Goal: Task Accomplishment & Management: Use online tool/utility

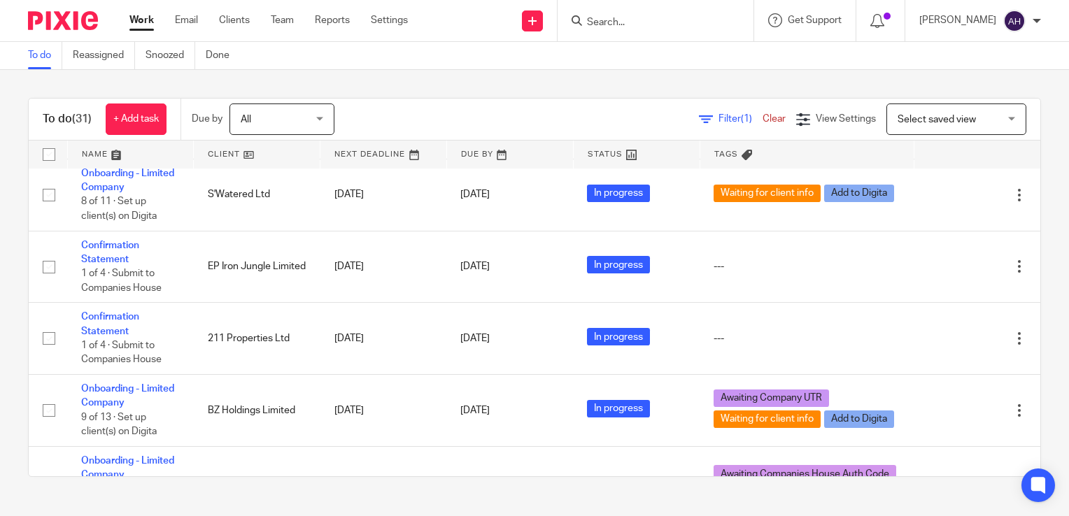
scroll to position [1964, 0]
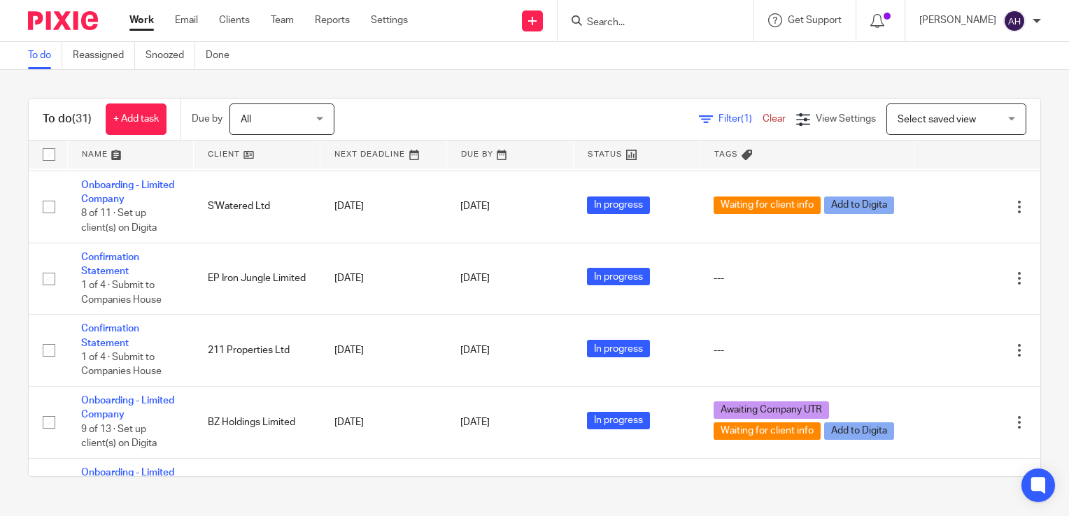
click at [644, 22] on input "Search" at bounding box center [648, 23] width 126 height 13
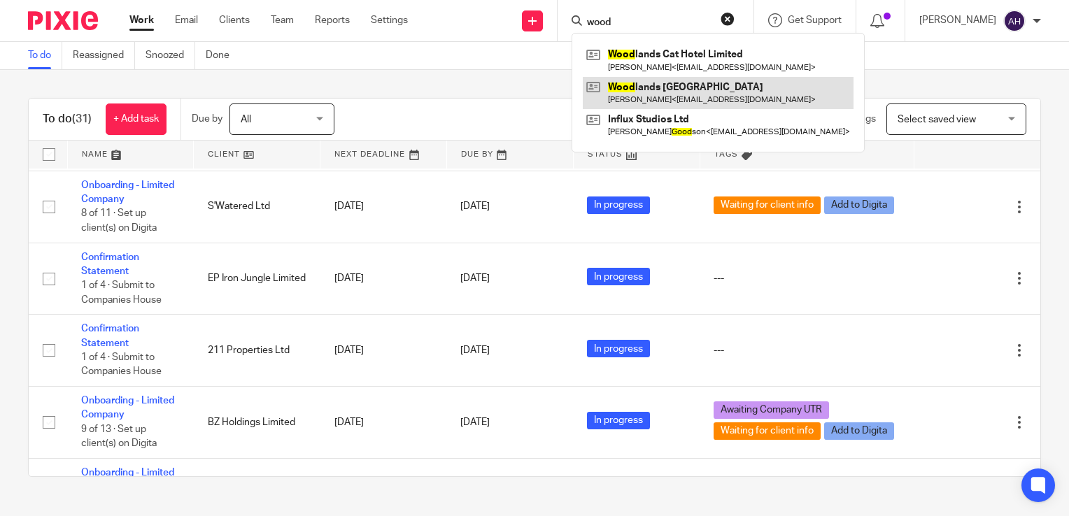
type input "wood"
click at [685, 89] on link at bounding box center [718, 93] width 271 height 32
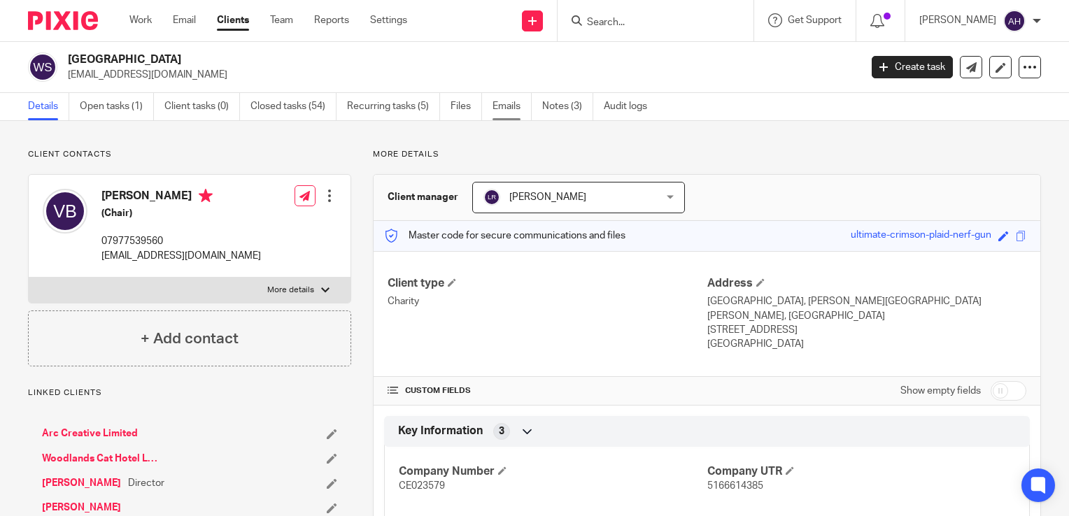
click at [504, 109] on link "Emails" at bounding box center [511, 106] width 39 height 27
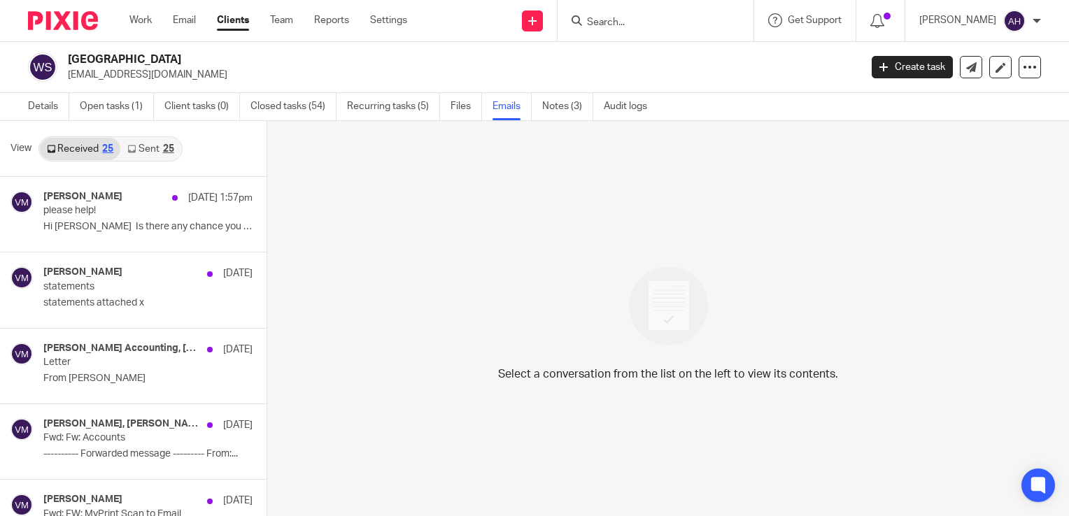
click at [144, 148] on link "Sent 25" at bounding box center [150, 149] width 60 height 22
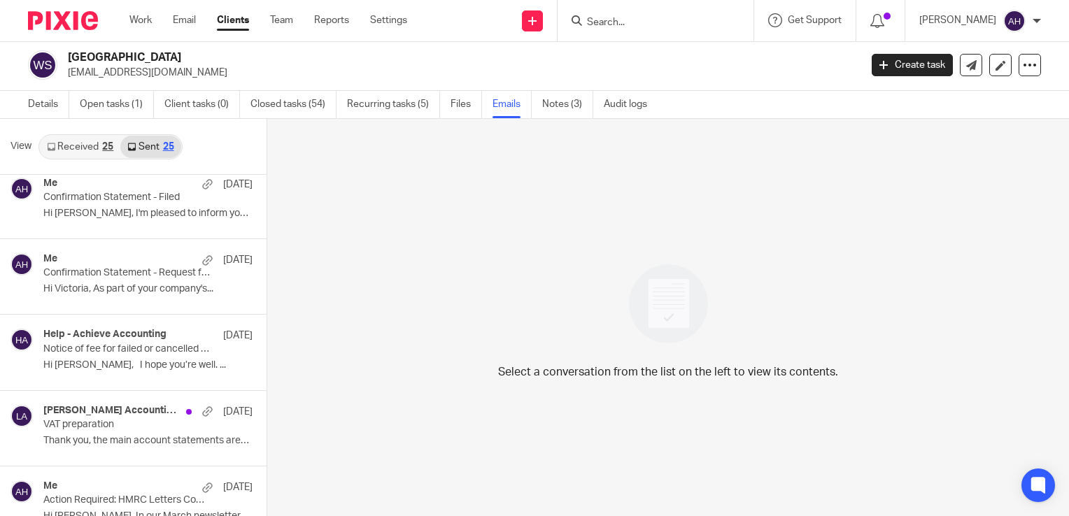
scroll to position [839, 0]
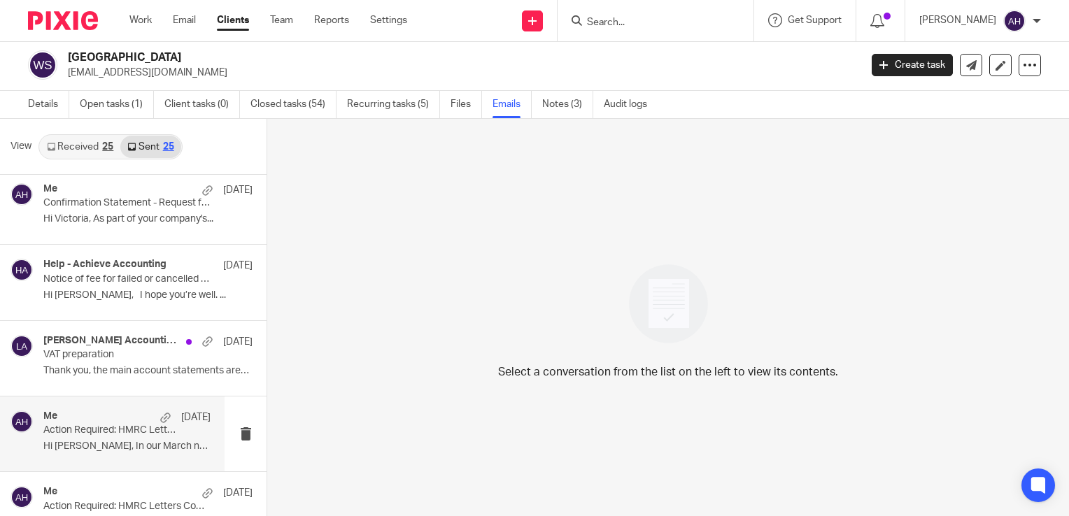
click at [134, 443] on p "Hi Victoria, In our March newsletter, we..." at bounding box center [126, 447] width 167 height 12
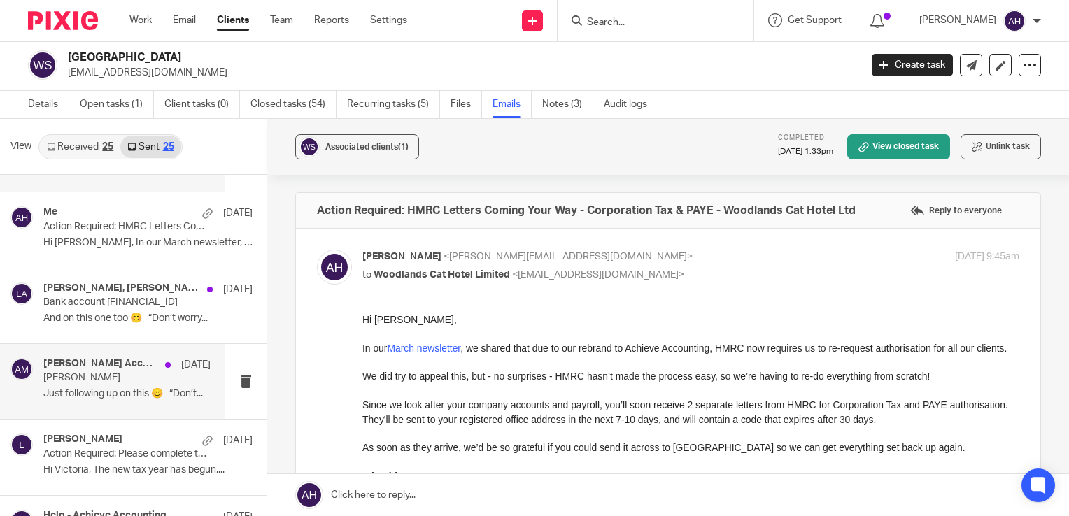
scroll to position [1189, 0]
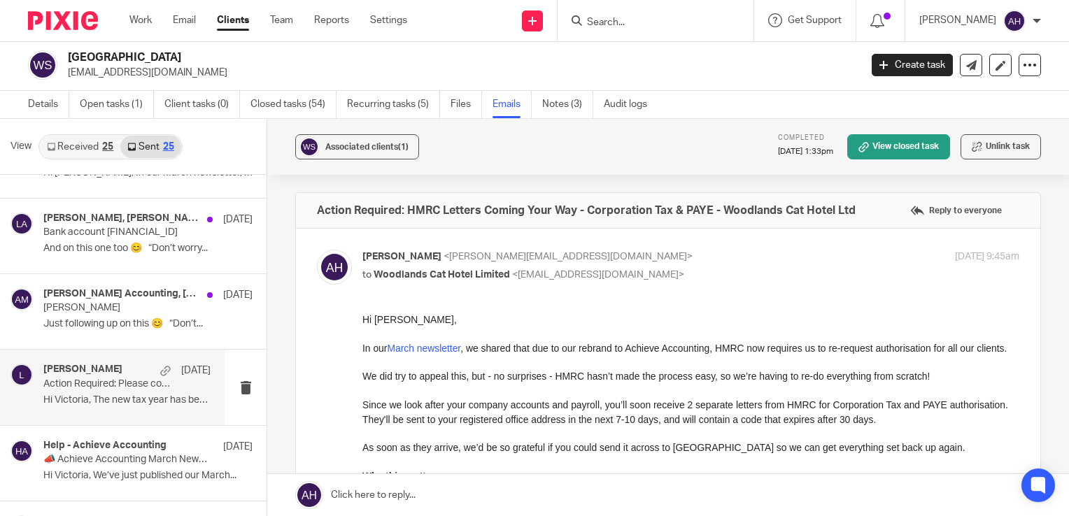
click at [132, 390] on div "Liz 9 Apr Action Required: Please complete this checklist to start your 2024/25…" at bounding box center [126, 387] width 167 height 47
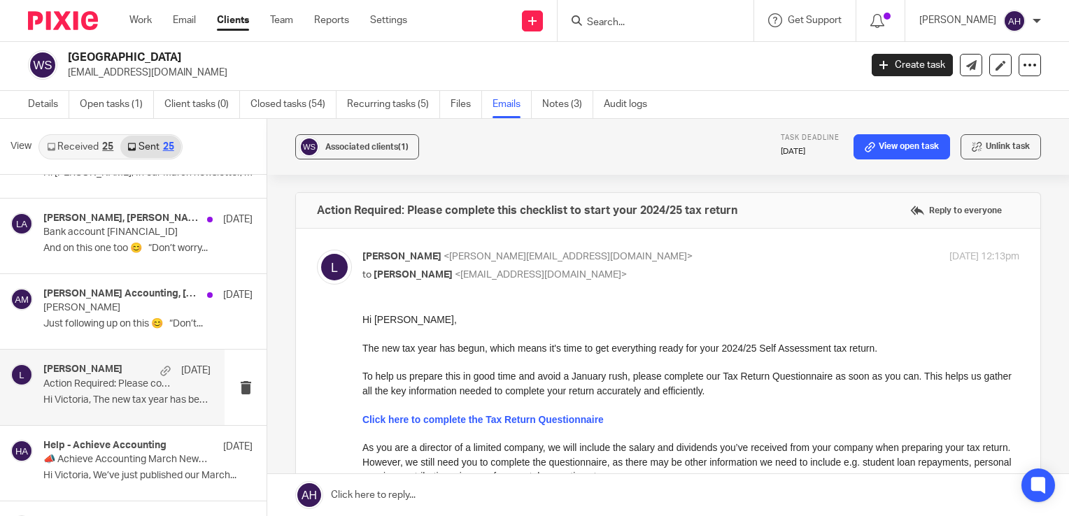
scroll to position [0, 0]
click at [505, 422] on strong "Click here to complete the Tax Return Questionnaire" at bounding box center [482, 419] width 241 height 11
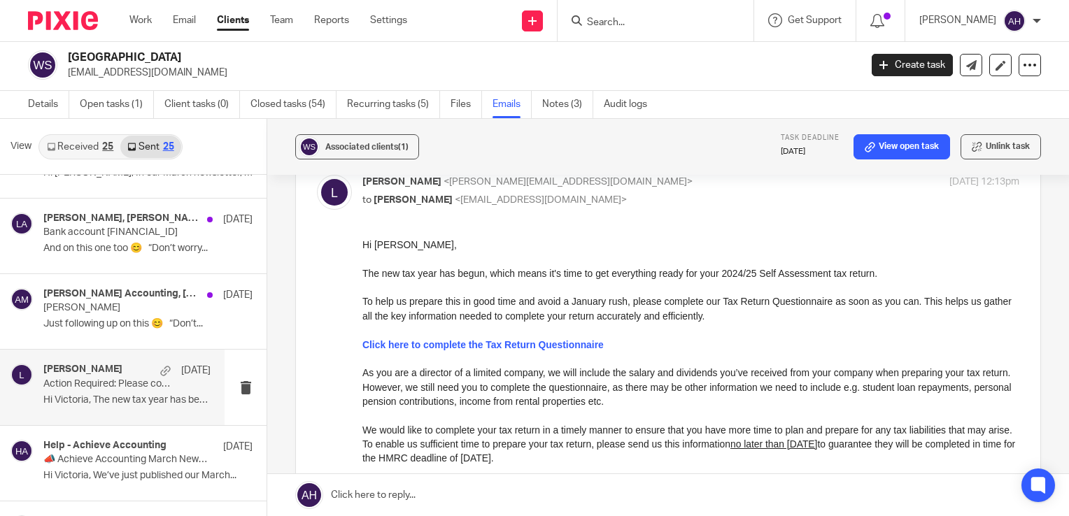
scroll to position [70, 0]
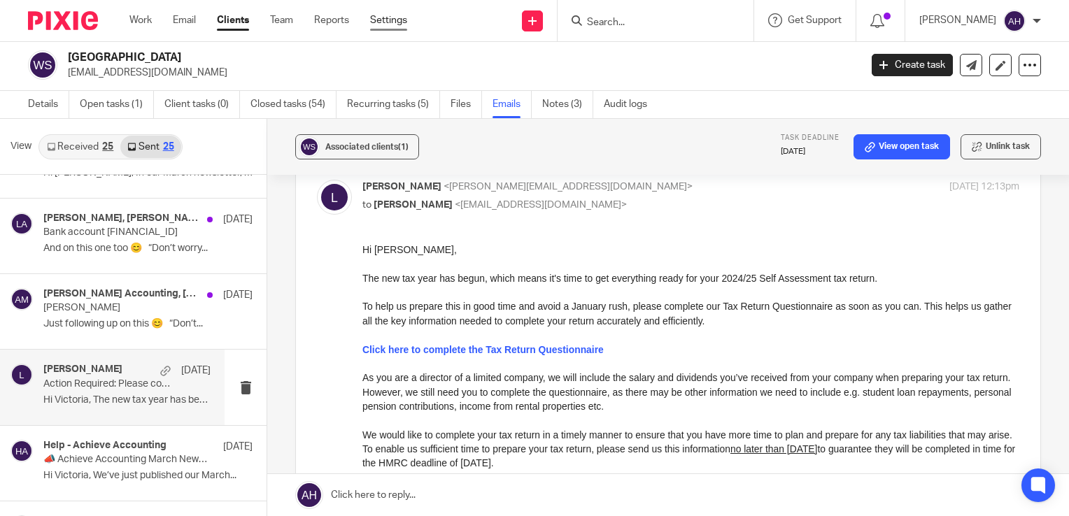
click at [391, 21] on link "Settings" at bounding box center [388, 20] width 37 height 14
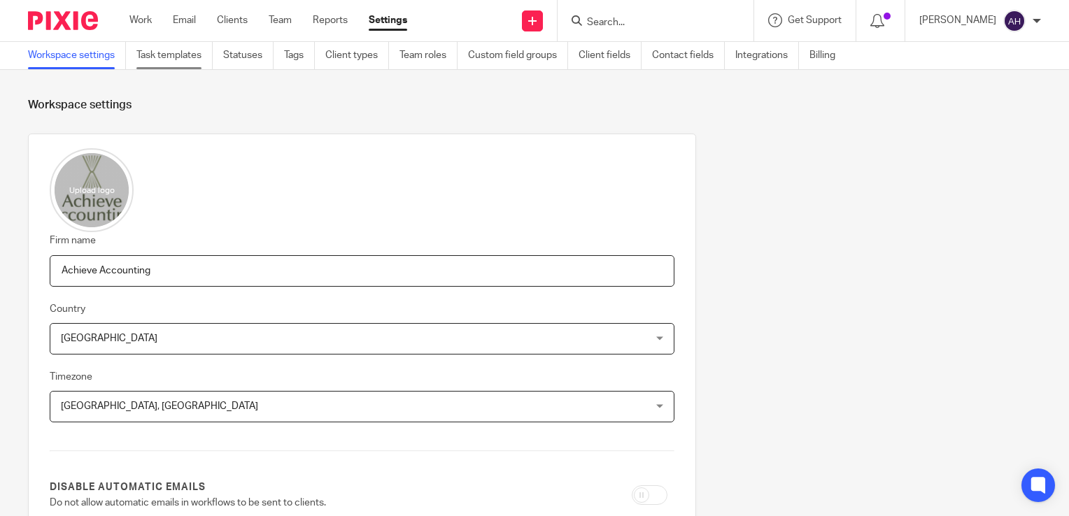
click at [162, 55] on link "Task templates" at bounding box center [174, 55] width 76 height 27
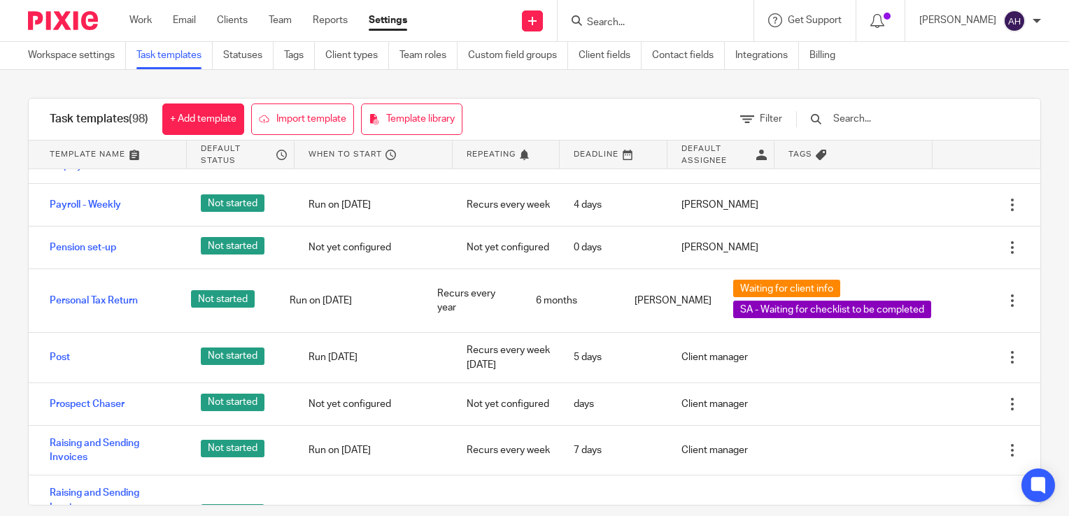
scroll to position [3707, 0]
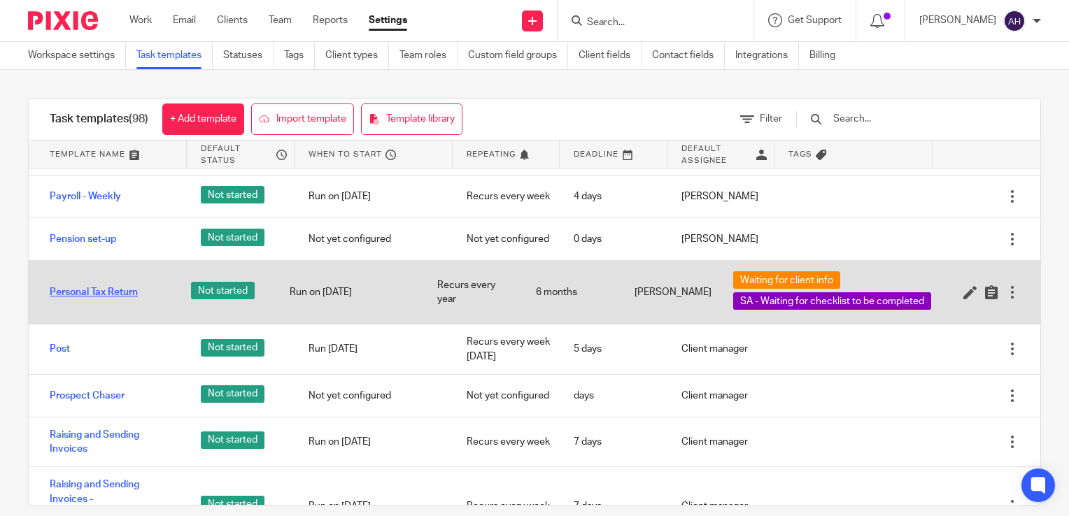
click at [117, 299] on link "Personal Tax Return" at bounding box center [94, 292] width 88 height 14
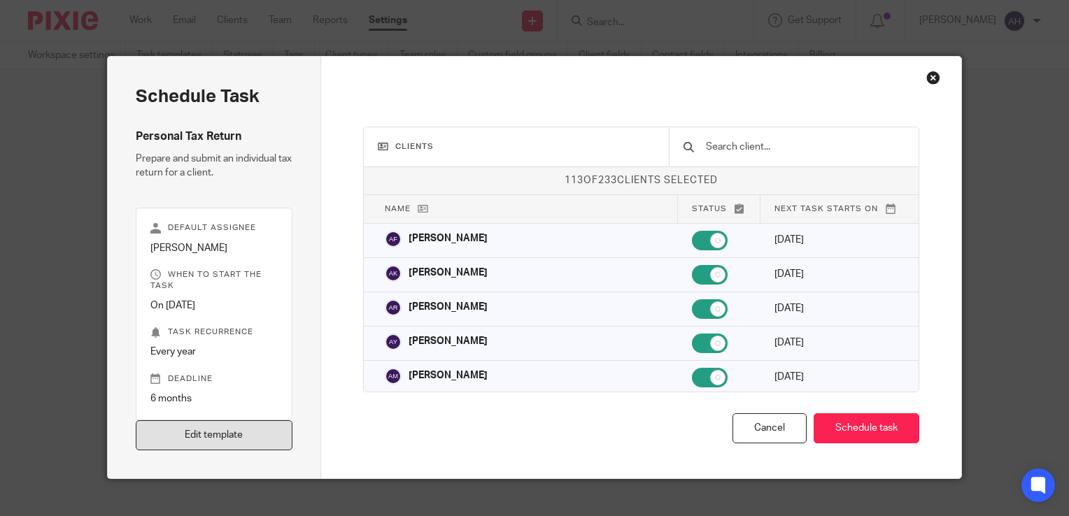
click at [221, 435] on link "Edit template" at bounding box center [214, 435] width 157 height 30
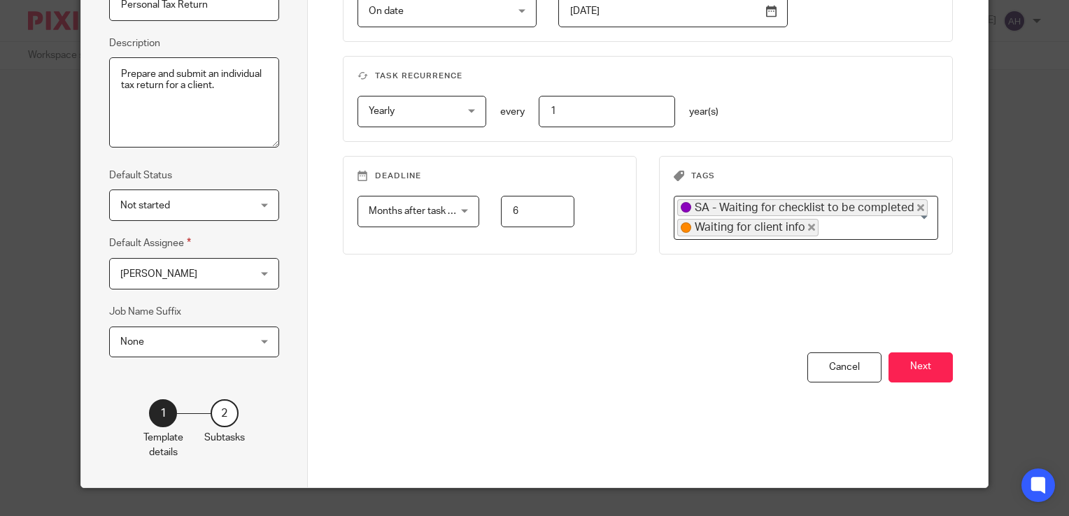
scroll to position [197, 0]
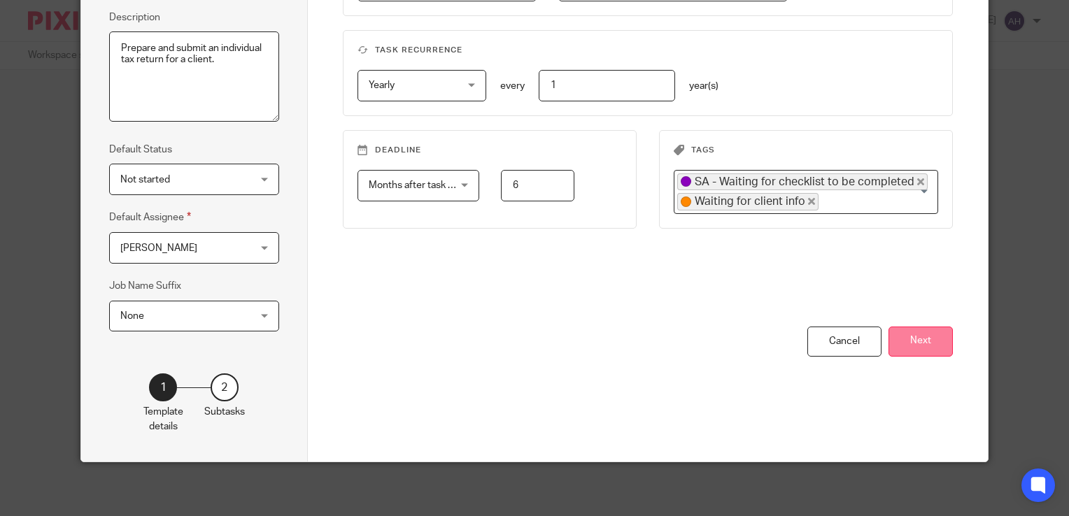
click at [920, 338] on button "Next" at bounding box center [920, 342] width 64 height 30
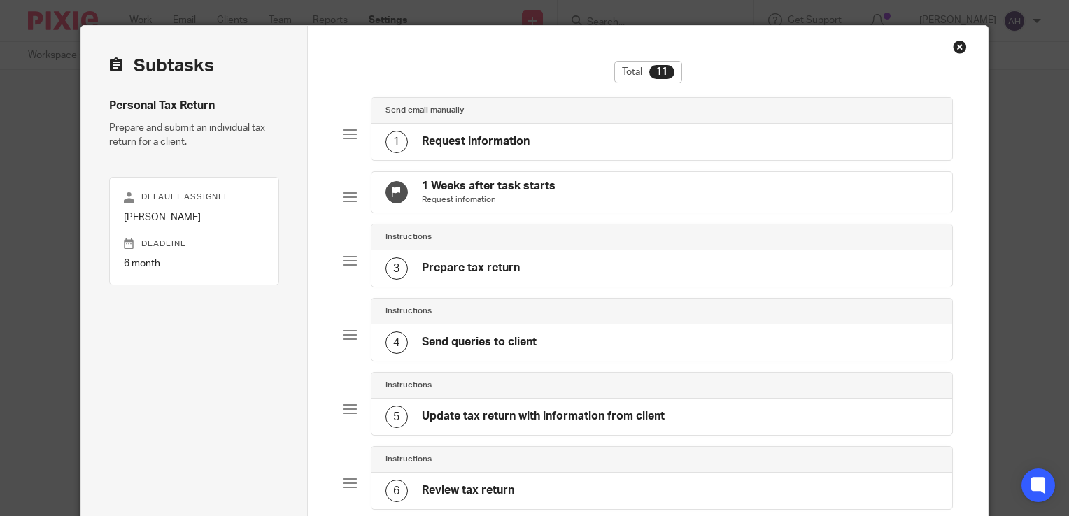
scroll to position [0, 0]
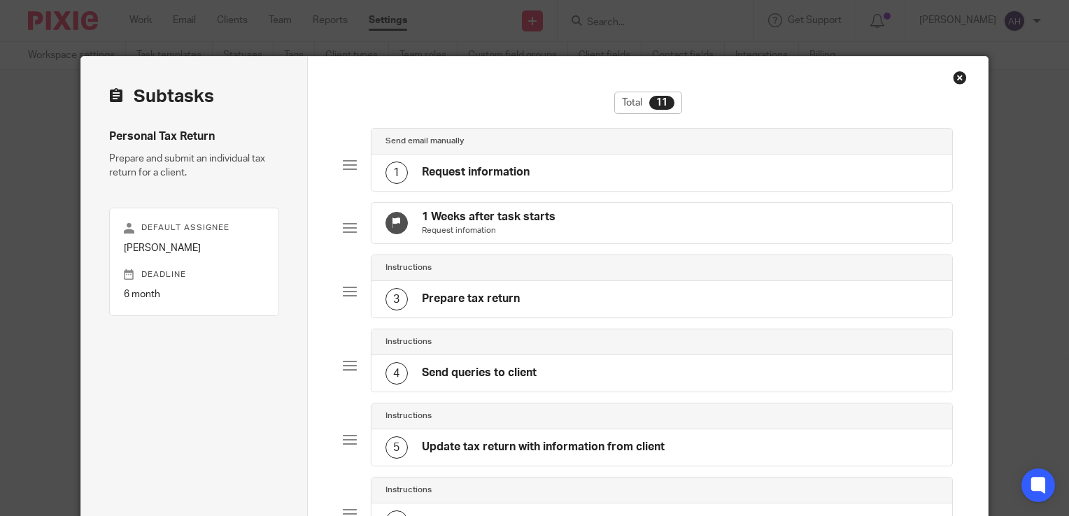
click at [495, 169] on h4 "Request information" at bounding box center [476, 172] width 108 height 15
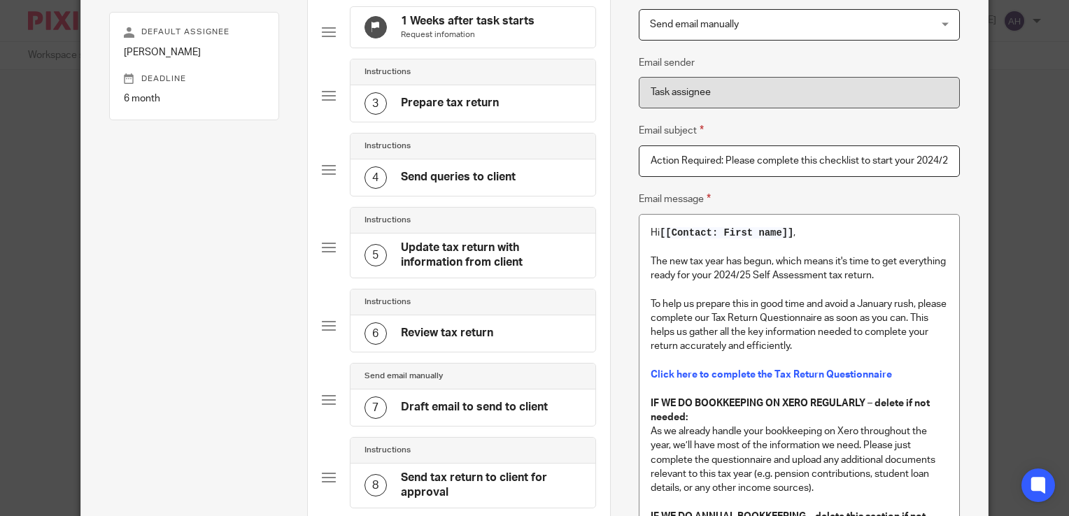
scroll to position [210, 0]
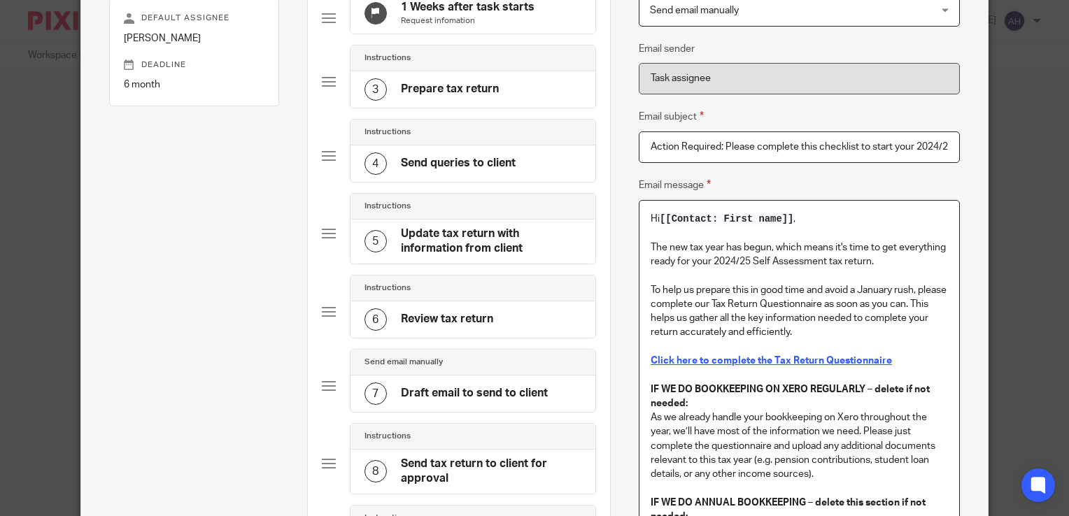
click at [829, 360] on strong "Click here to complete the Tax Return Questionnaire" at bounding box center [770, 361] width 241 height 10
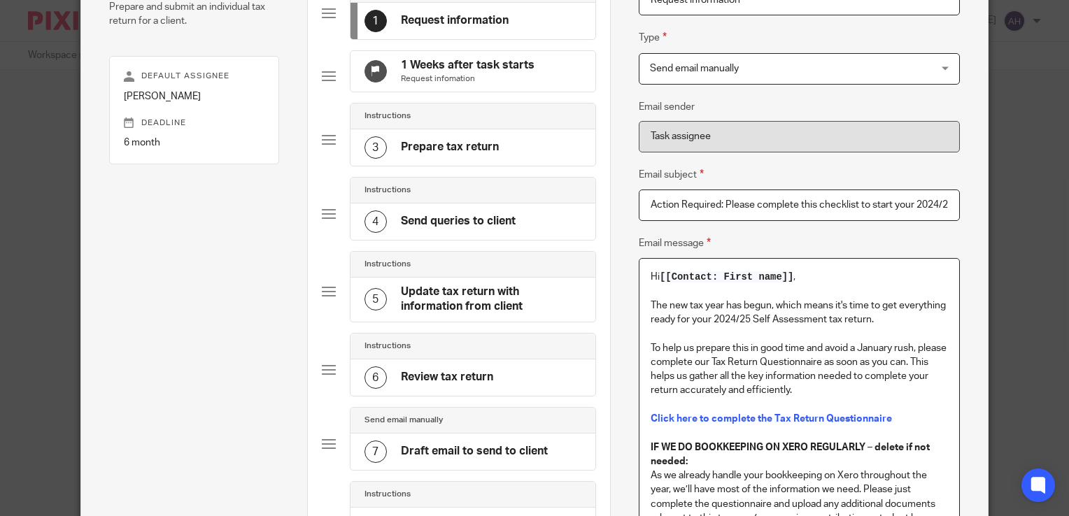
scroll to position [0, 0]
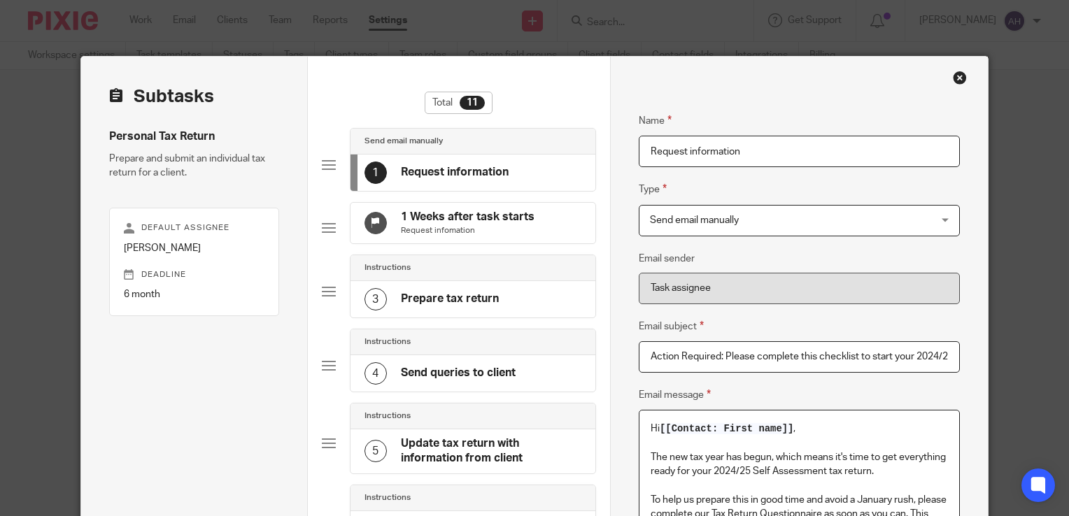
click at [957, 77] on div "Close this dialog window" at bounding box center [960, 78] width 14 height 14
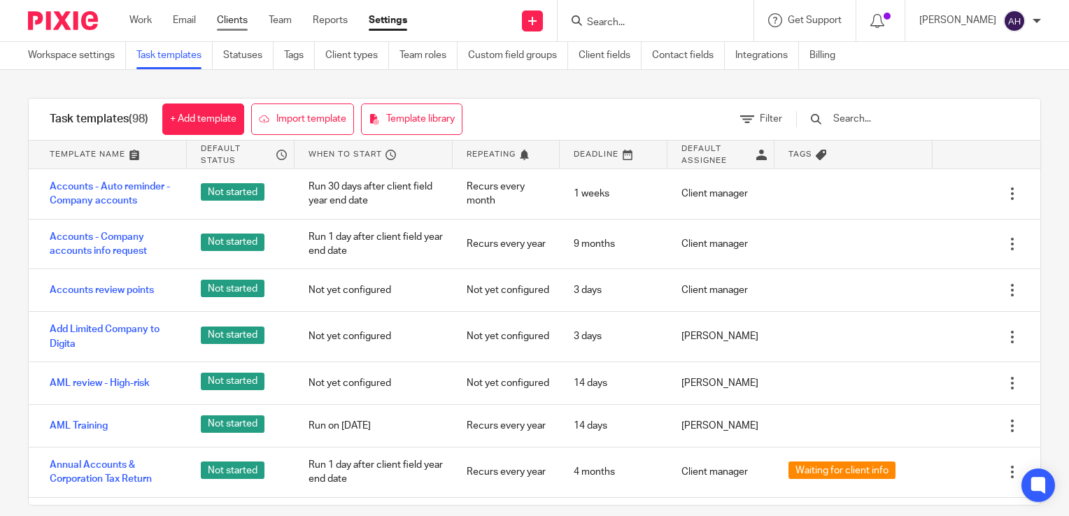
click at [238, 20] on link "Clients" at bounding box center [232, 20] width 31 height 14
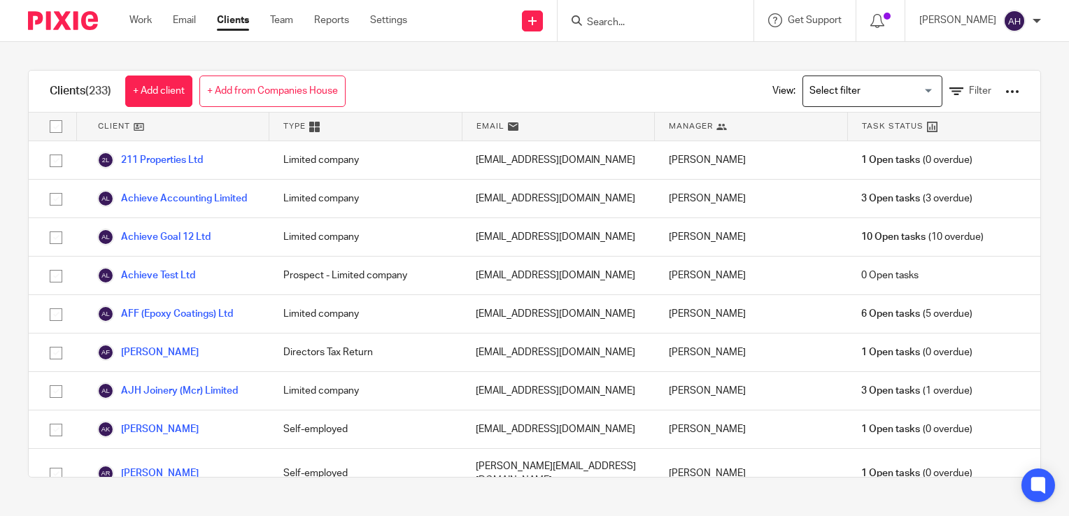
click at [629, 20] on input "Search" at bounding box center [648, 23] width 126 height 13
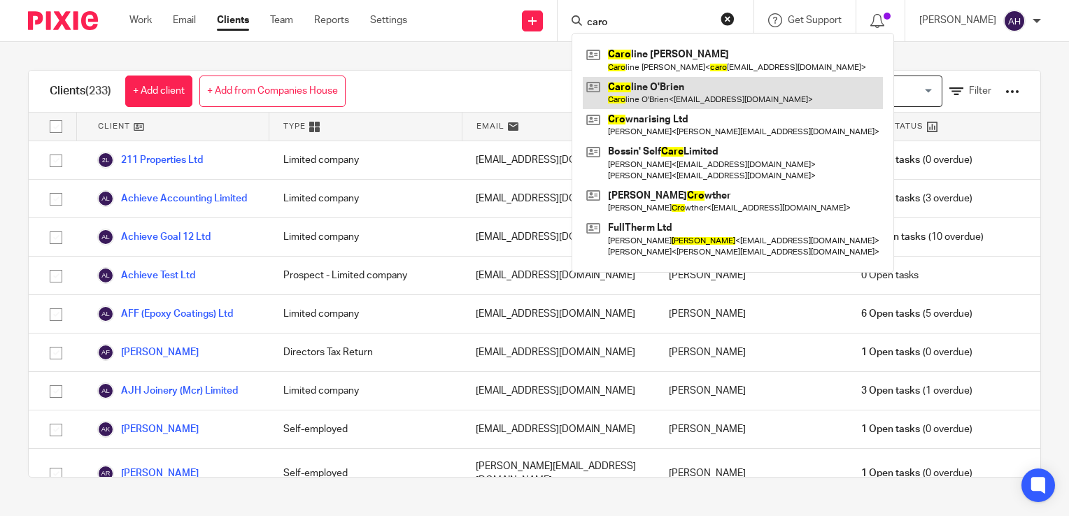
type input "caro"
click at [678, 92] on link at bounding box center [733, 93] width 300 height 32
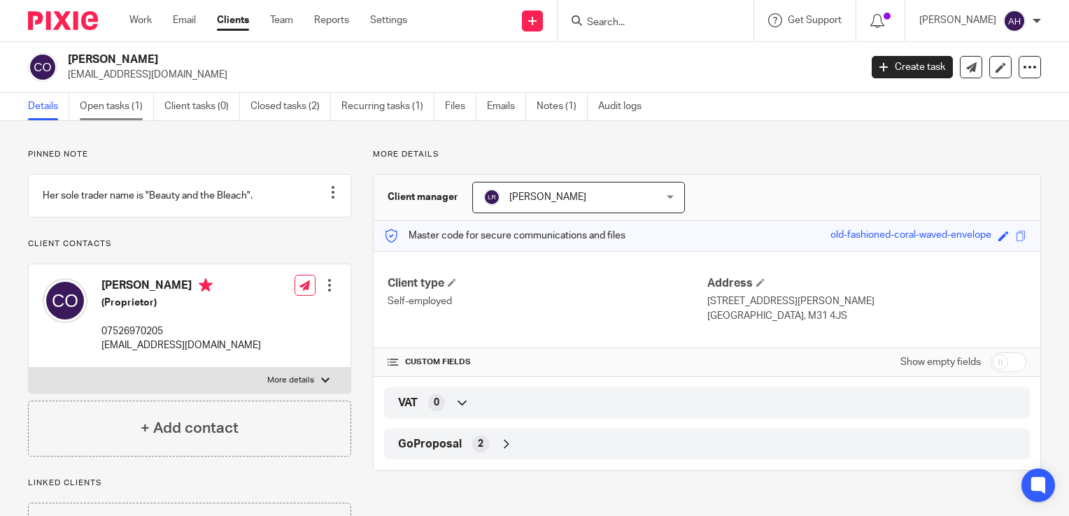
click at [115, 104] on link "Open tasks (1)" at bounding box center [117, 106] width 74 height 27
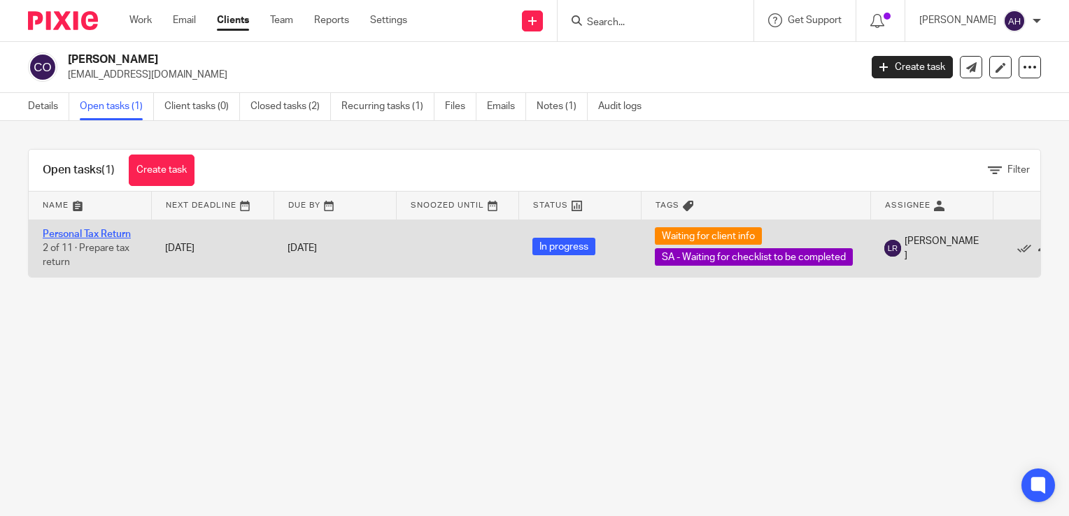
click at [112, 233] on link "Personal Tax Return" at bounding box center [87, 234] width 88 height 10
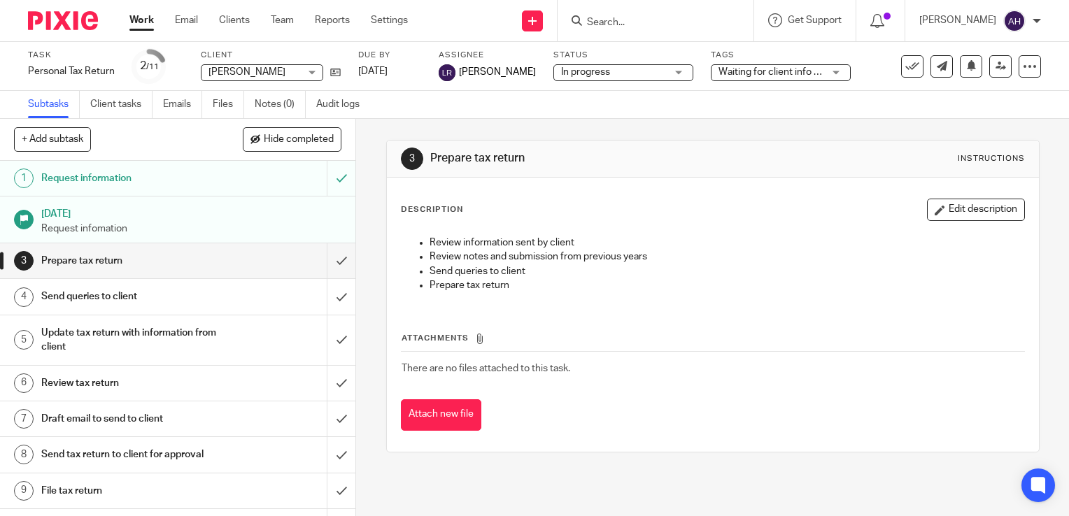
click at [120, 178] on h1 "Request information" at bounding box center [131, 178] width 181 height 21
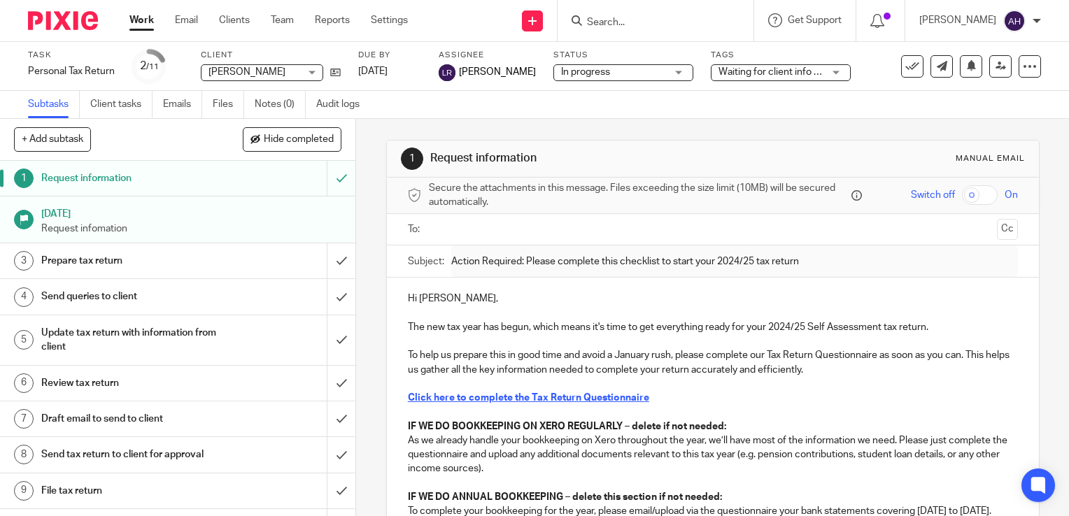
click at [582, 396] on strong "Click here to complete the Tax Return Questionnaire" at bounding box center [528, 398] width 241 height 10
click at [783, 377] on p at bounding box center [713, 384] width 610 height 14
click at [621, 398] on strong "Click here to complete the Tax Return Questionnaire" at bounding box center [528, 398] width 241 height 10
click at [140, 21] on link "Work" at bounding box center [141, 20] width 24 height 14
